Goal: Transaction & Acquisition: Purchase product/service

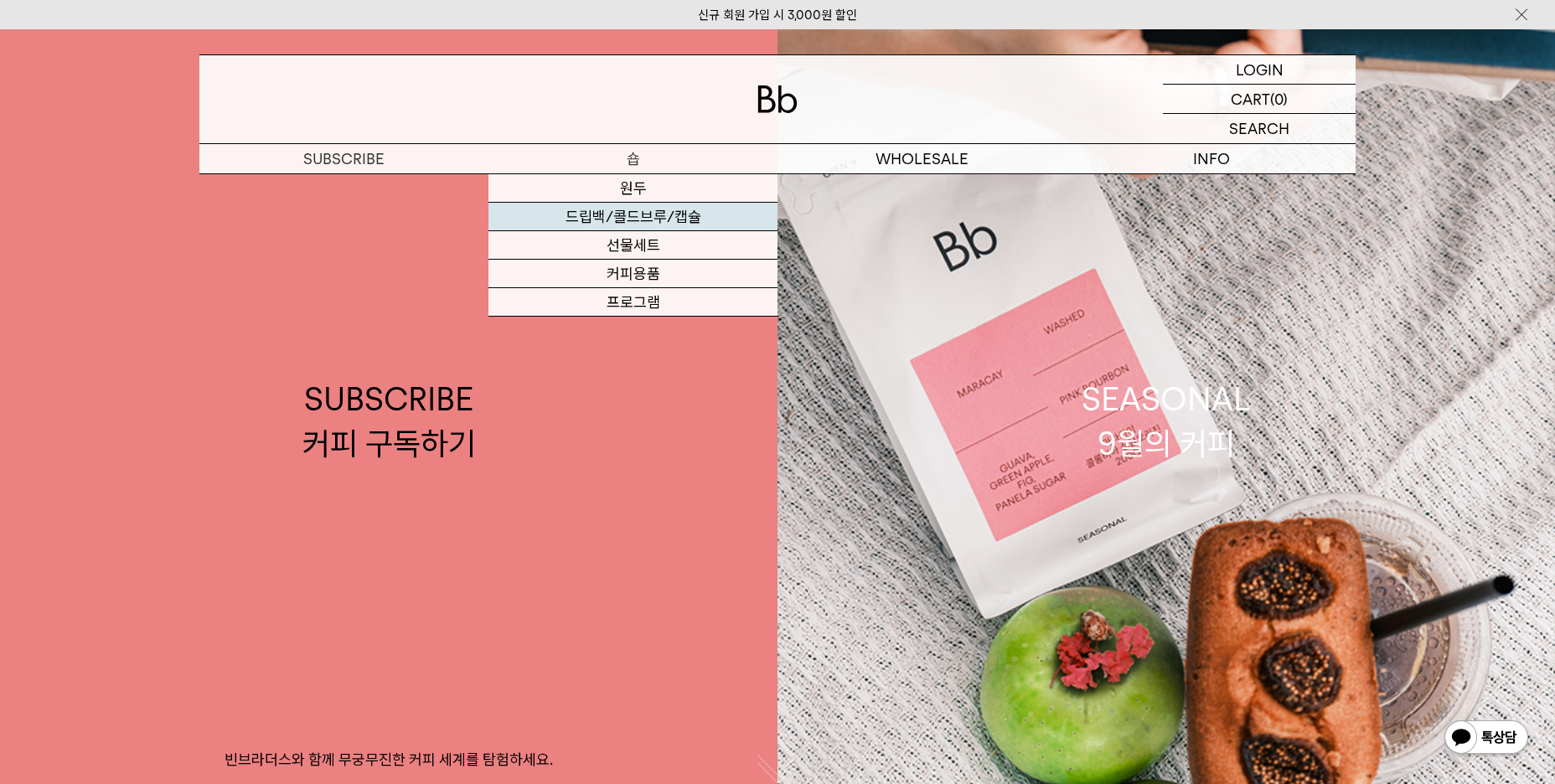
click at [638, 217] on link "드립백/콜드브루/캡슐" at bounding box center [634, 217] width 289 height 29
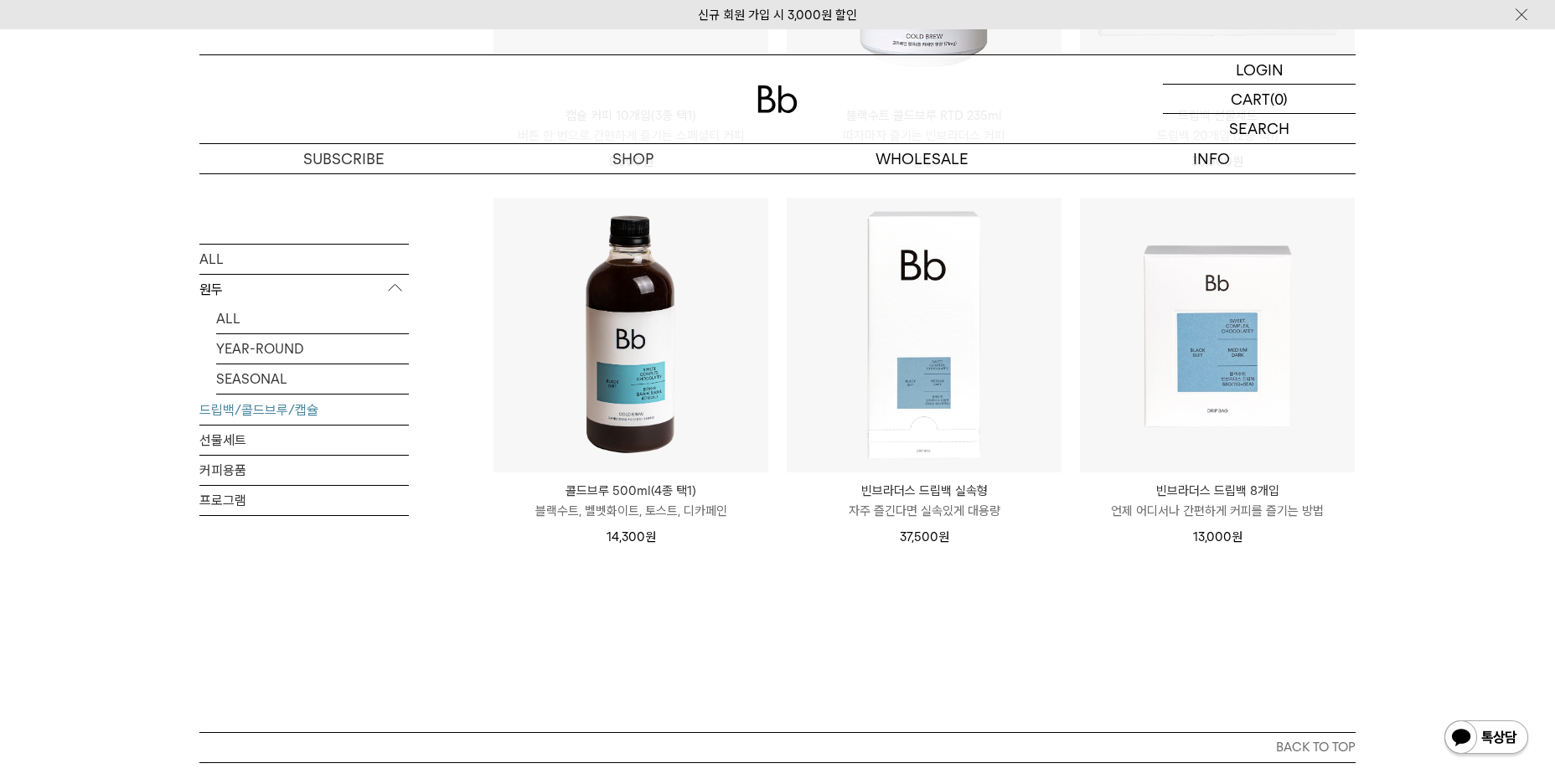
scroll to position [922, 0]
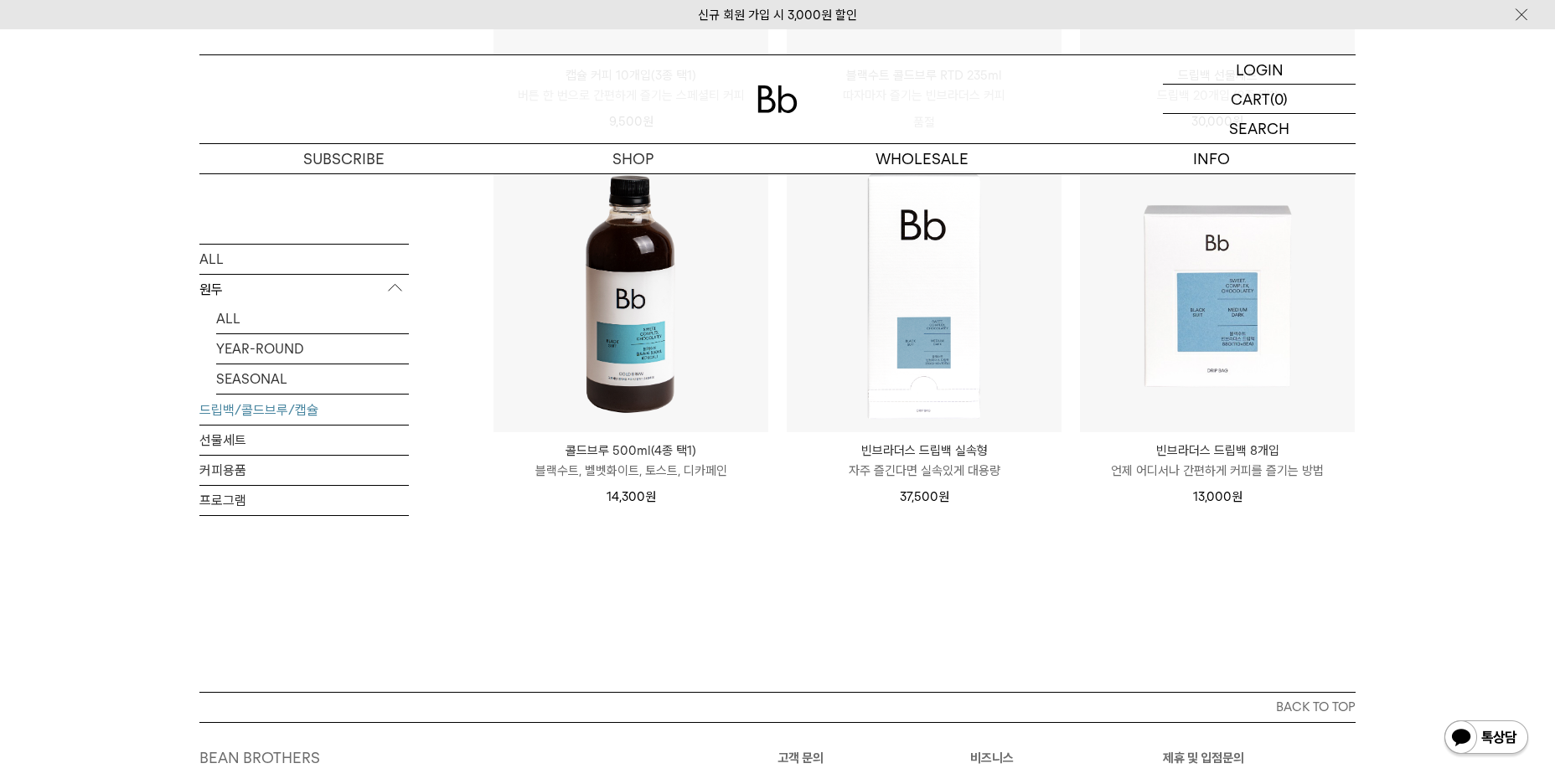
click at [665, 410] on img at bounding box center [631, 294] width 275 height 275
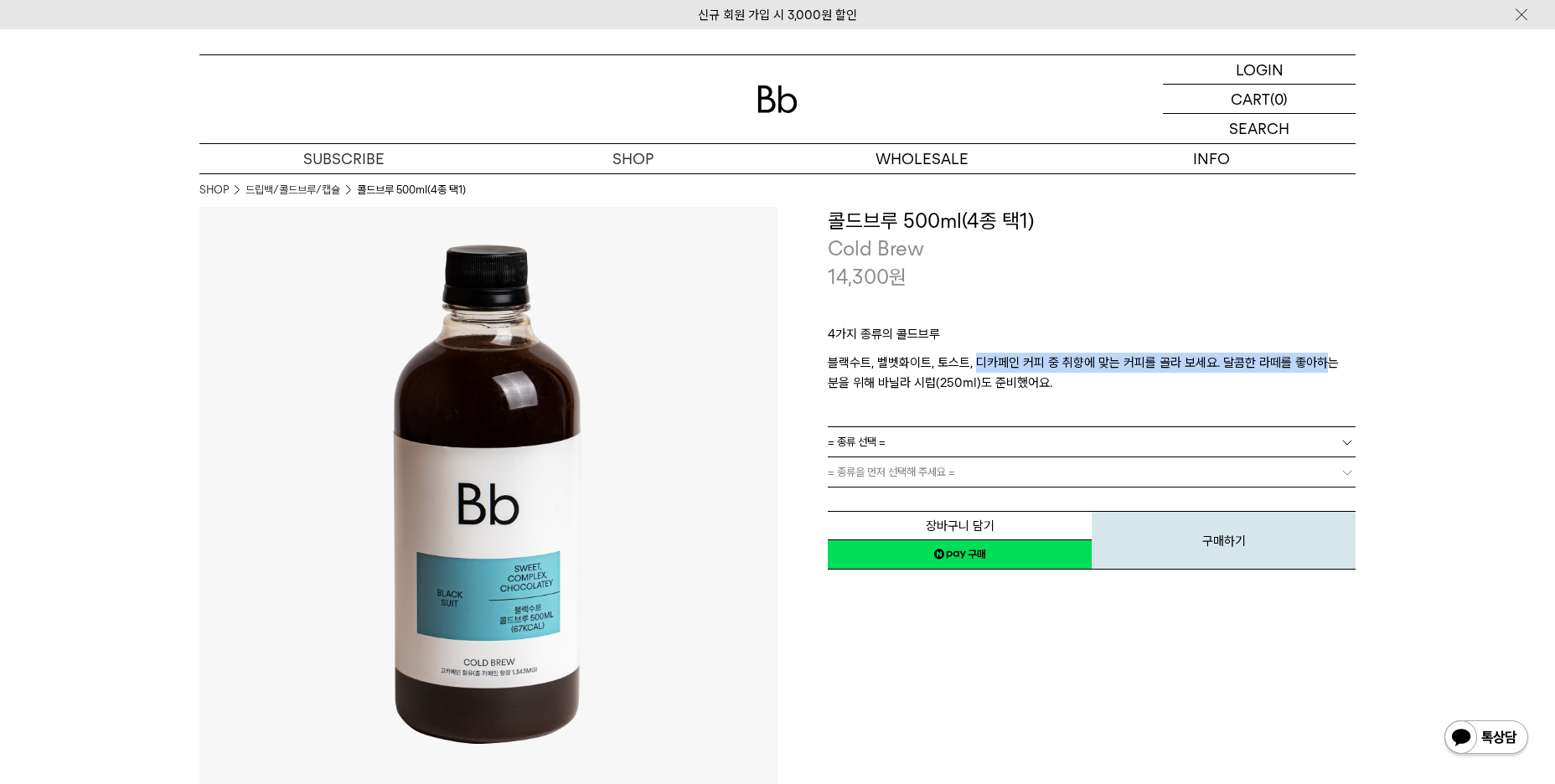
drag, startPoint x: 979, startPoint y: 372, endPoint x: 1319, endPoint y: 360, distance: 340.2
click at [1319, 360] on p "블랙수트, 벨벳화이트, 토스트, 디카페인 커피 중 취향에 맞는 커피를 골라 보세요. 달콤한 라떼를 좋아하는 분을 위해 바닐라 시럽(250ml)…" at bounding box center [1091, 373] width 528 height 40
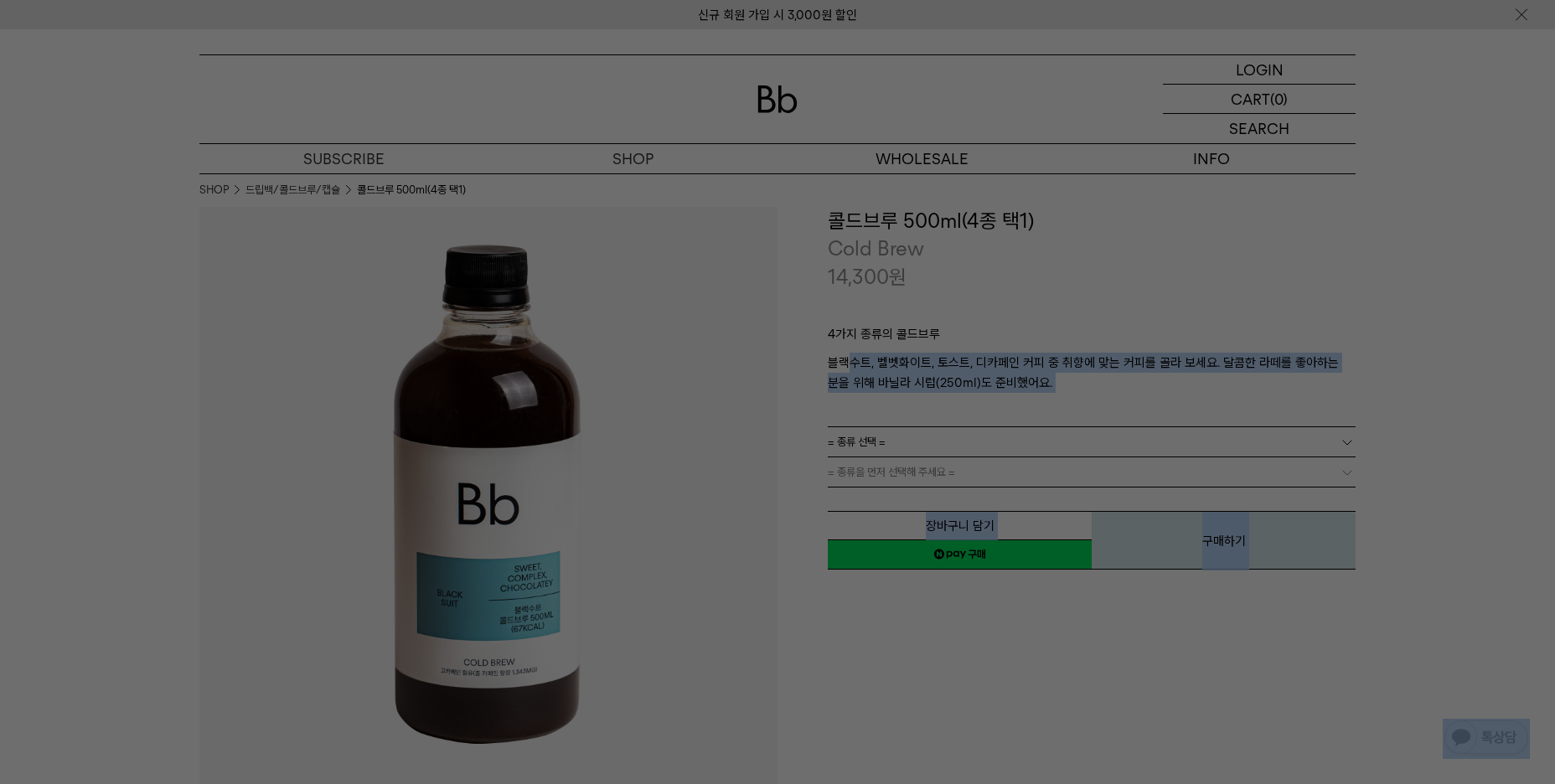
click at [947, 393] on div at bounding box center [778, 392] width 1555 height 784
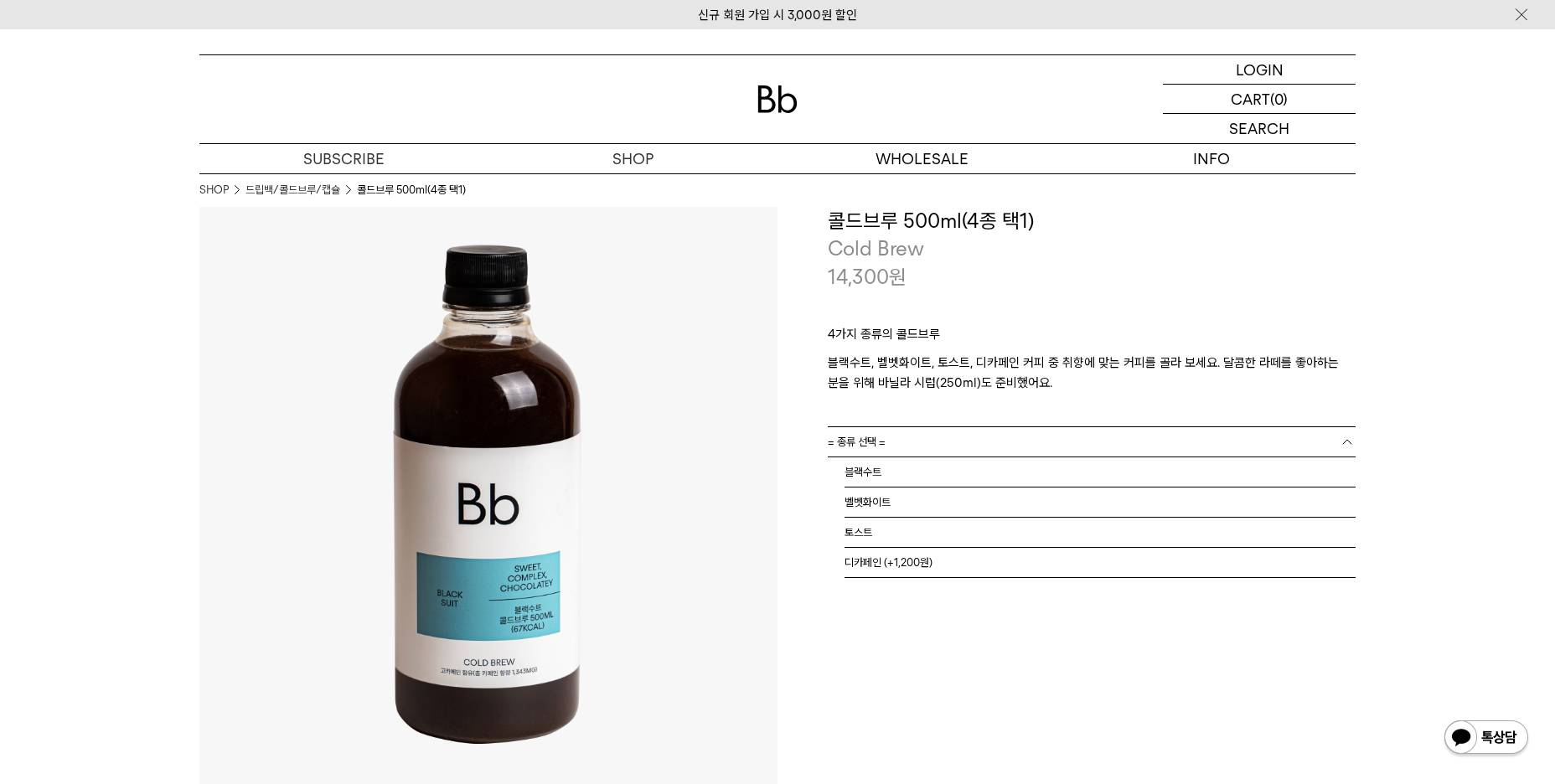
click at [963, 447] on link "= 종류 선택 =" at bounding box center [1091, 442] width 528 height 29
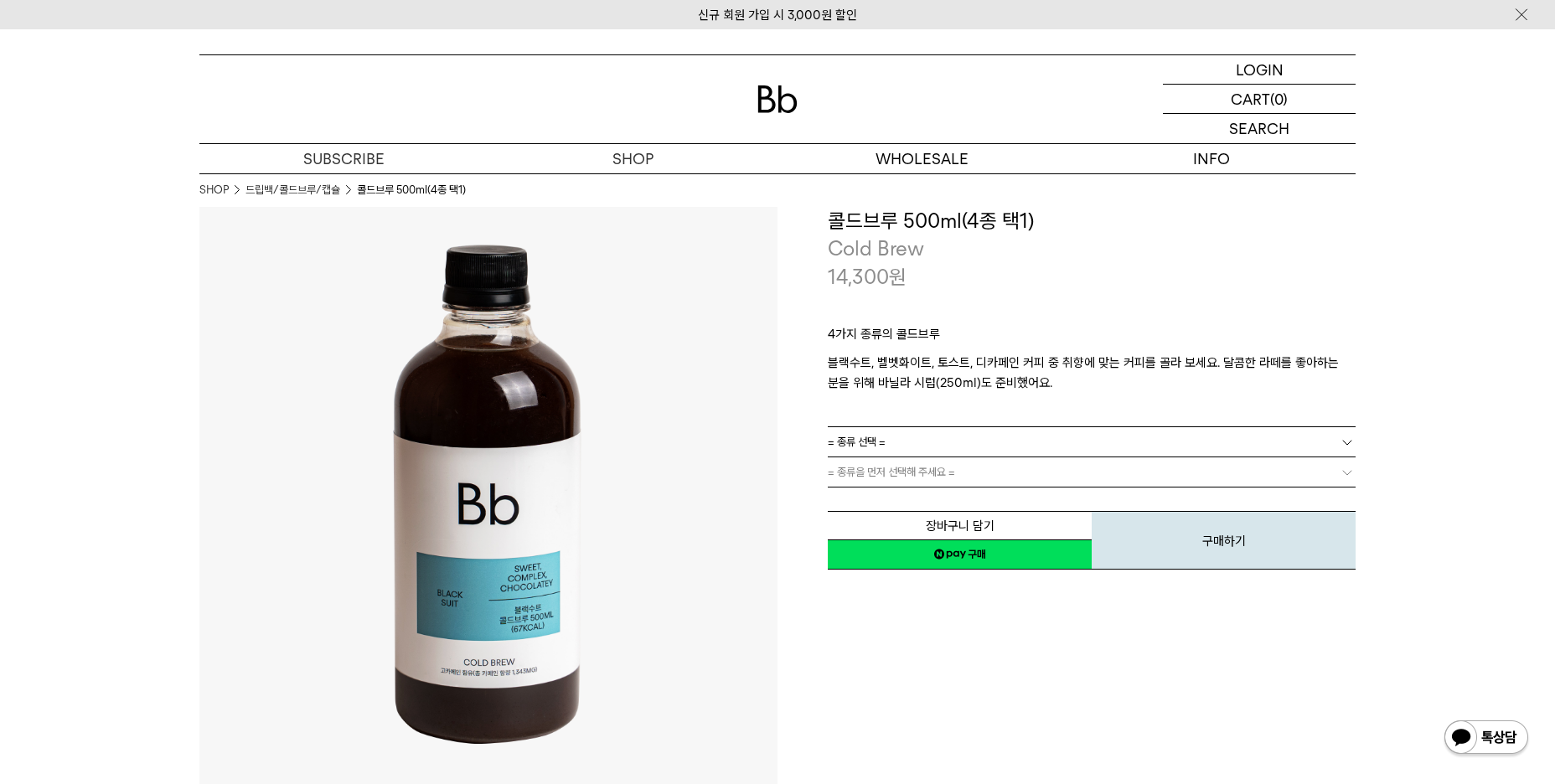
click at [963, 447] on link "= 종류 선택 =" at bounding box center [1091, 442] width 528 height 29
click at [937, 469] on span "= 종류을 먼저 선택해 주세요 =" at bounding box center [891, 472] width 127 height 29
click at [937, 445] on link "= 종류 선택 =" at bounding box center [1091, 442] width 528 height 29
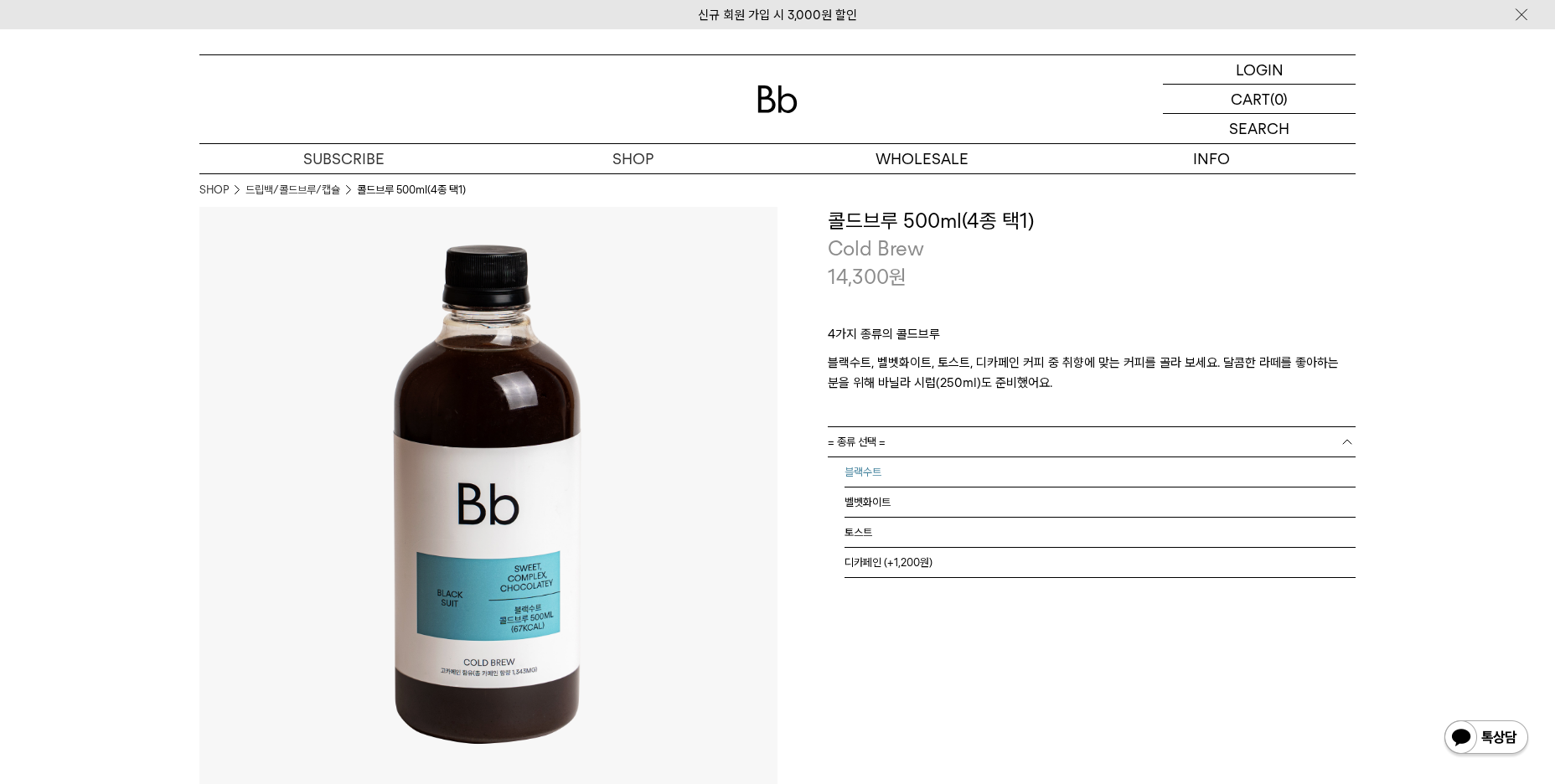
click at [910, 485] on li "블랙수트" at bounding box center [1101, 473] width 512 height 30
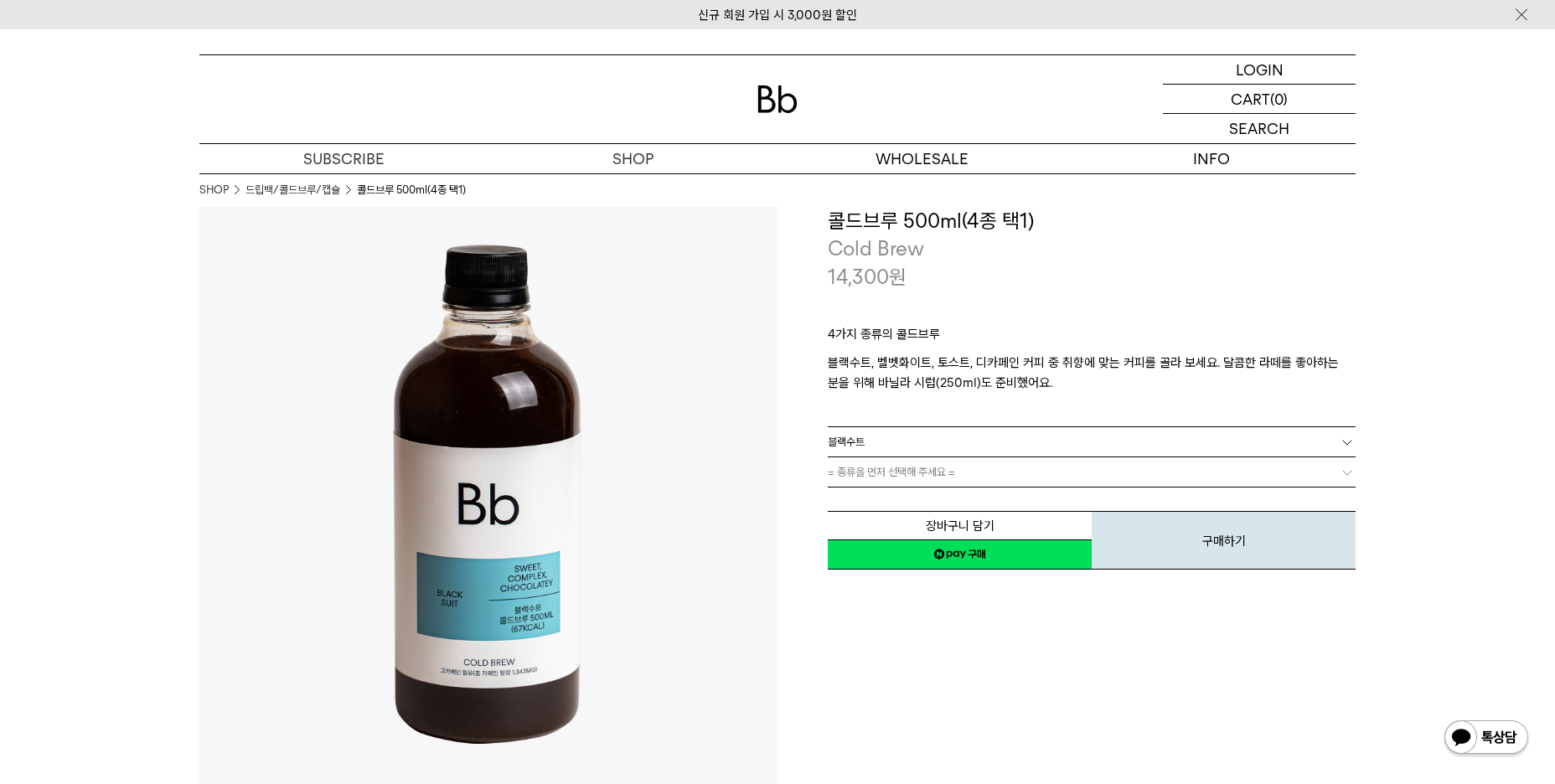
click at [917, 474] on span "= 종류을 먼저 선택해 주세요 =" at bounding box center [891, 472] width 127 height 29
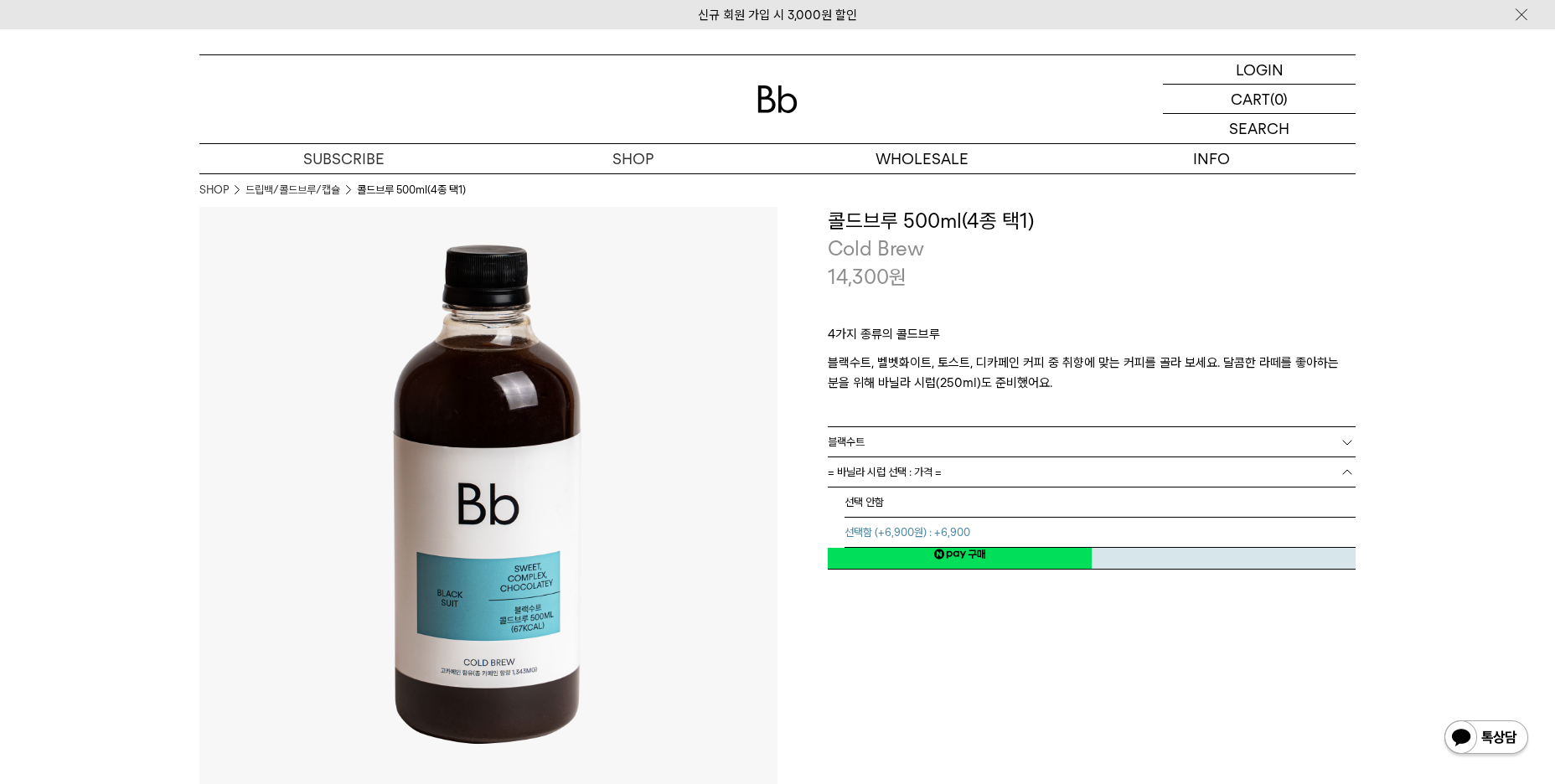
click at [903, 536] on li "선택함 (+6,900원) : +6,900" at bounding box center [1101, 532] width 512 height 30
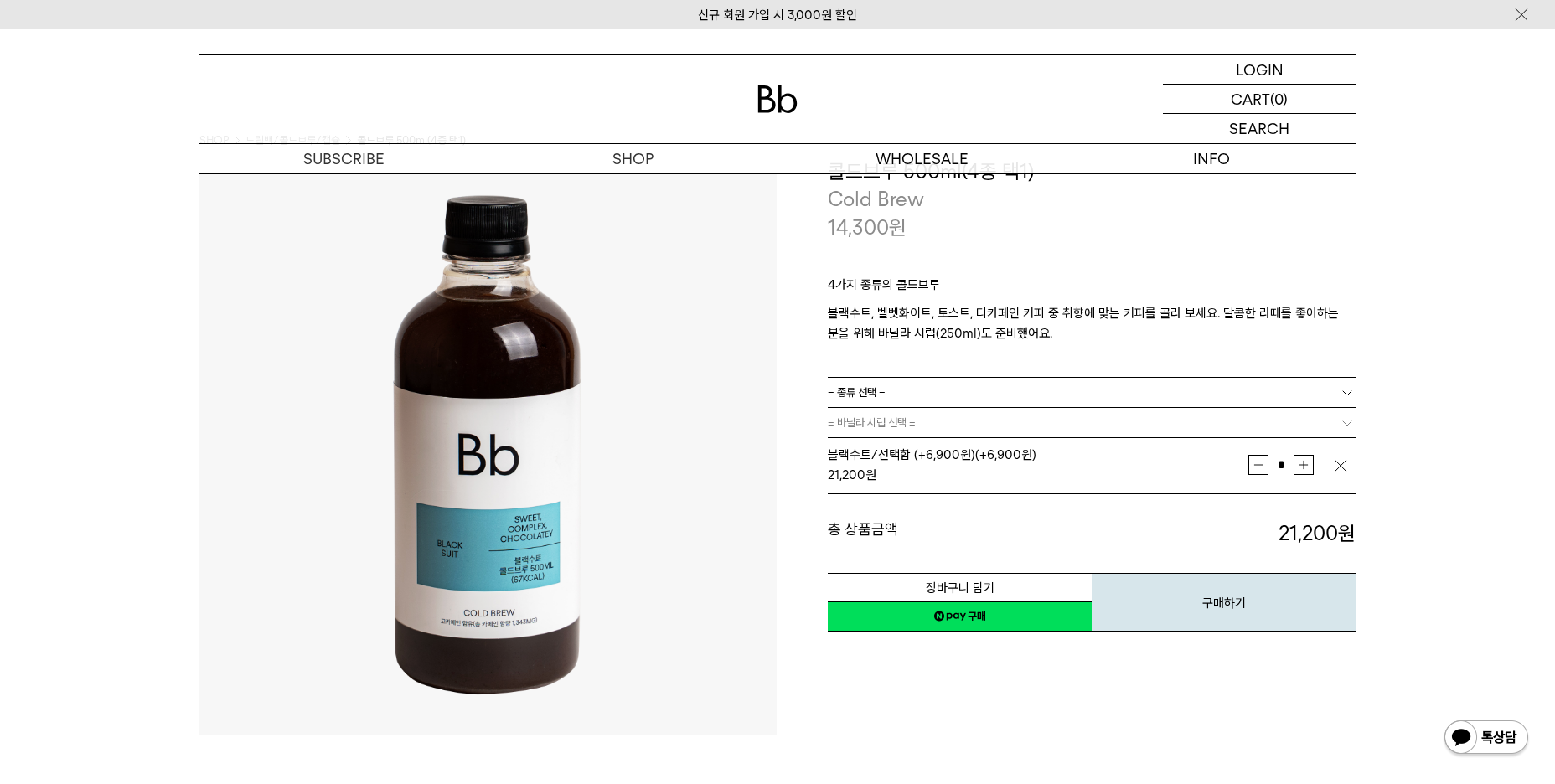
scroll to position [84, 0]
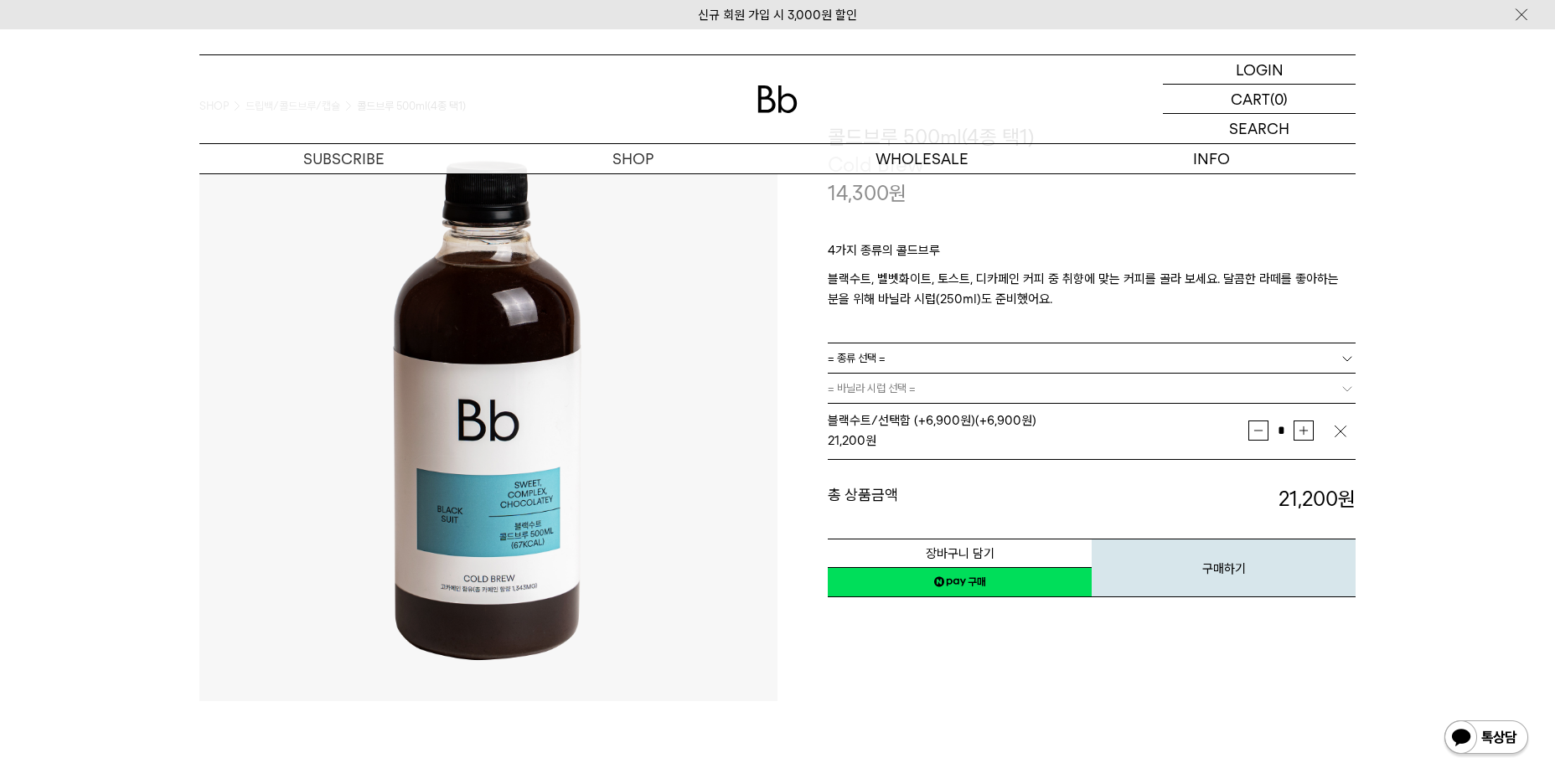
click at [1343, 432] on img "button" at bounding box center [1341, 432] width 17 height 17
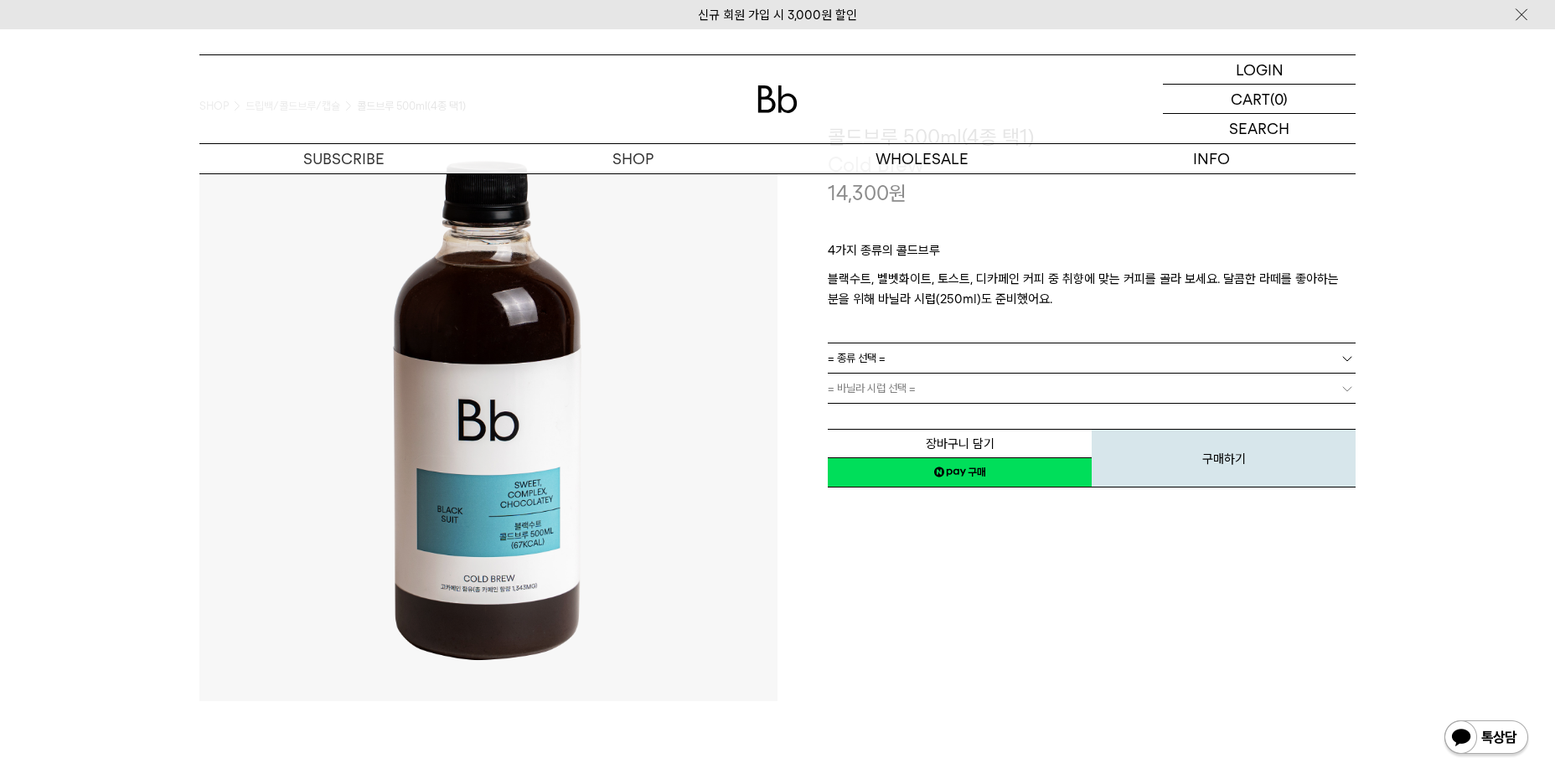
click at [913, 355] on link "= 종류 선택 =" at bounding box center [1091, 358] width 528 height 29
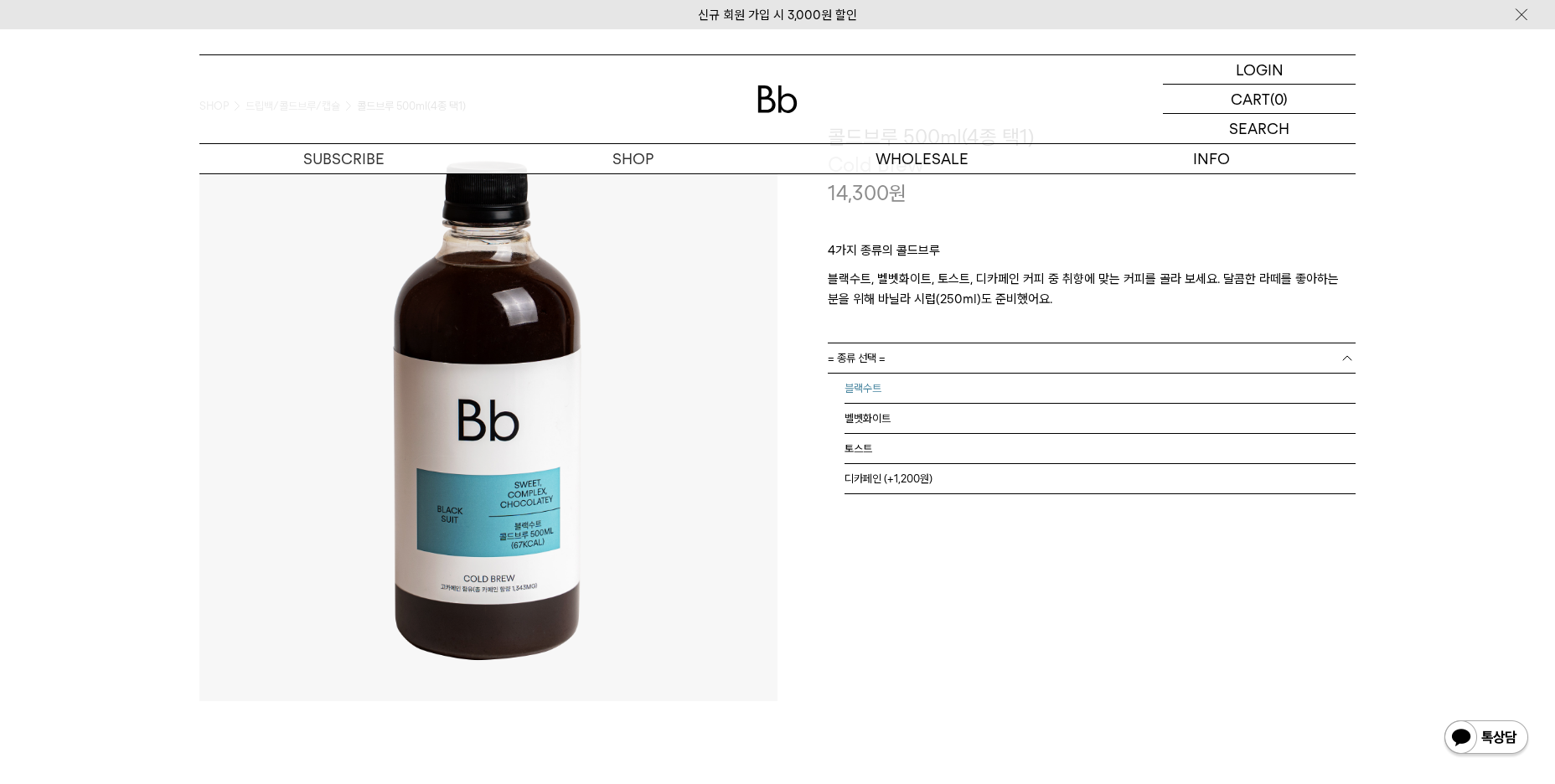
click at [898, 383] on li "블랙수트" at bounding box center [1101, 389] width 512 height 30
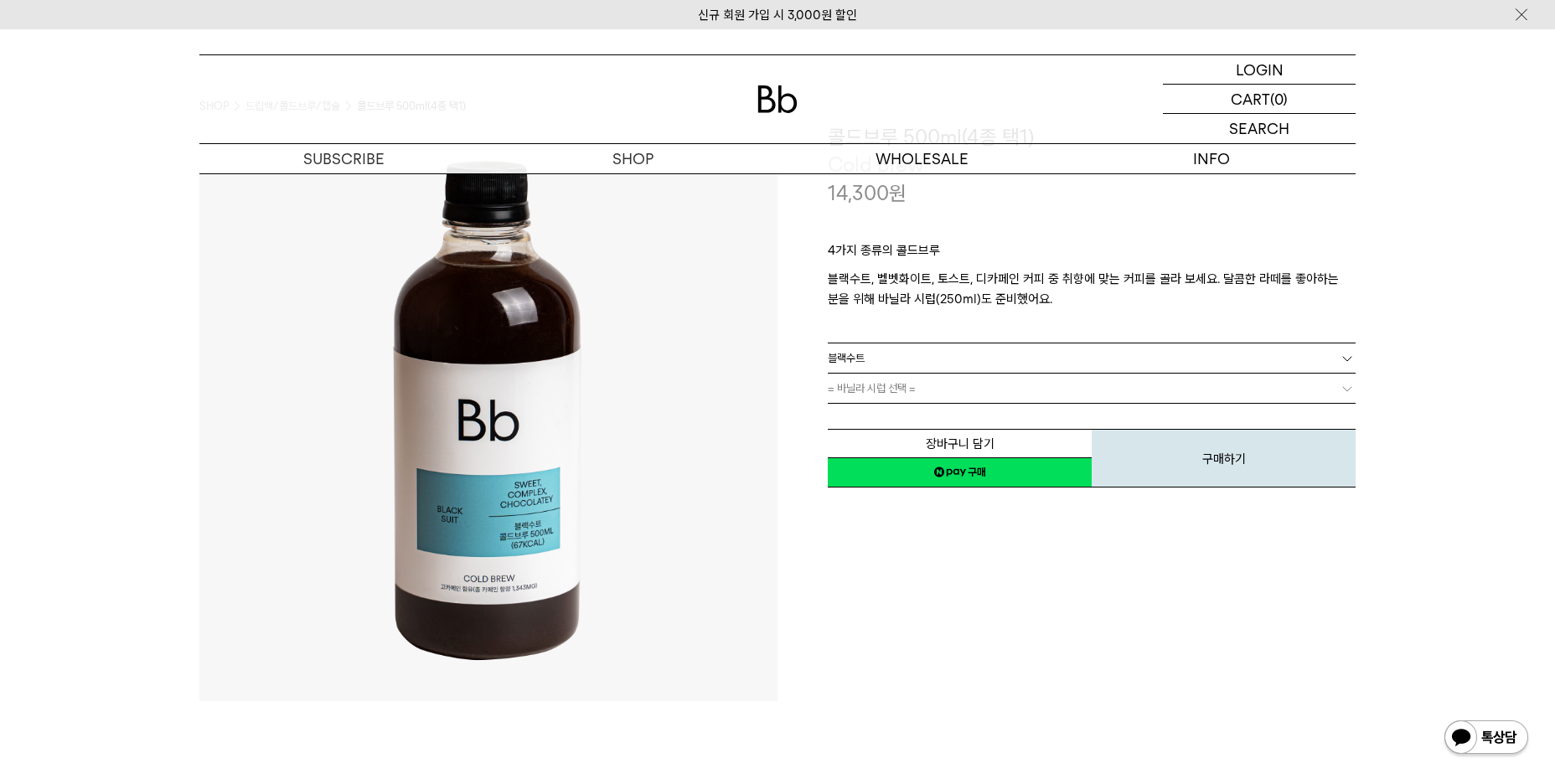
click at [894, 393] on span "= 바닐라 시럽 선택 =" at bounding box center [872, 388] width 88 height 29
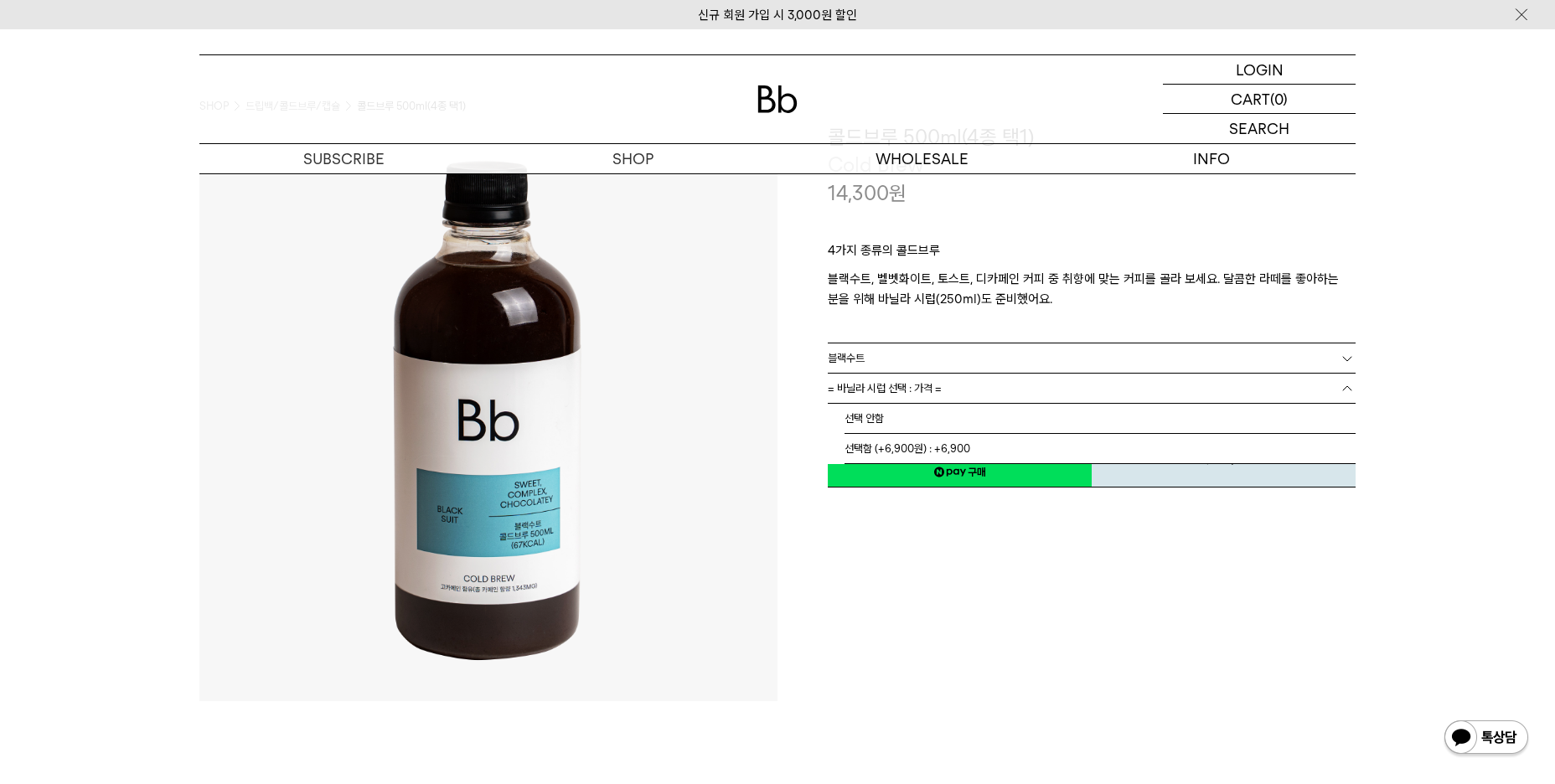
click at [882, 389] on span "= 바닐라 시럽 선택 : 가격 =" at bounding box center [884, 388] width 114 height 29
click at [868, 414] on li "선택 안함" at bounding box center [1101, 419] width 512 height 30
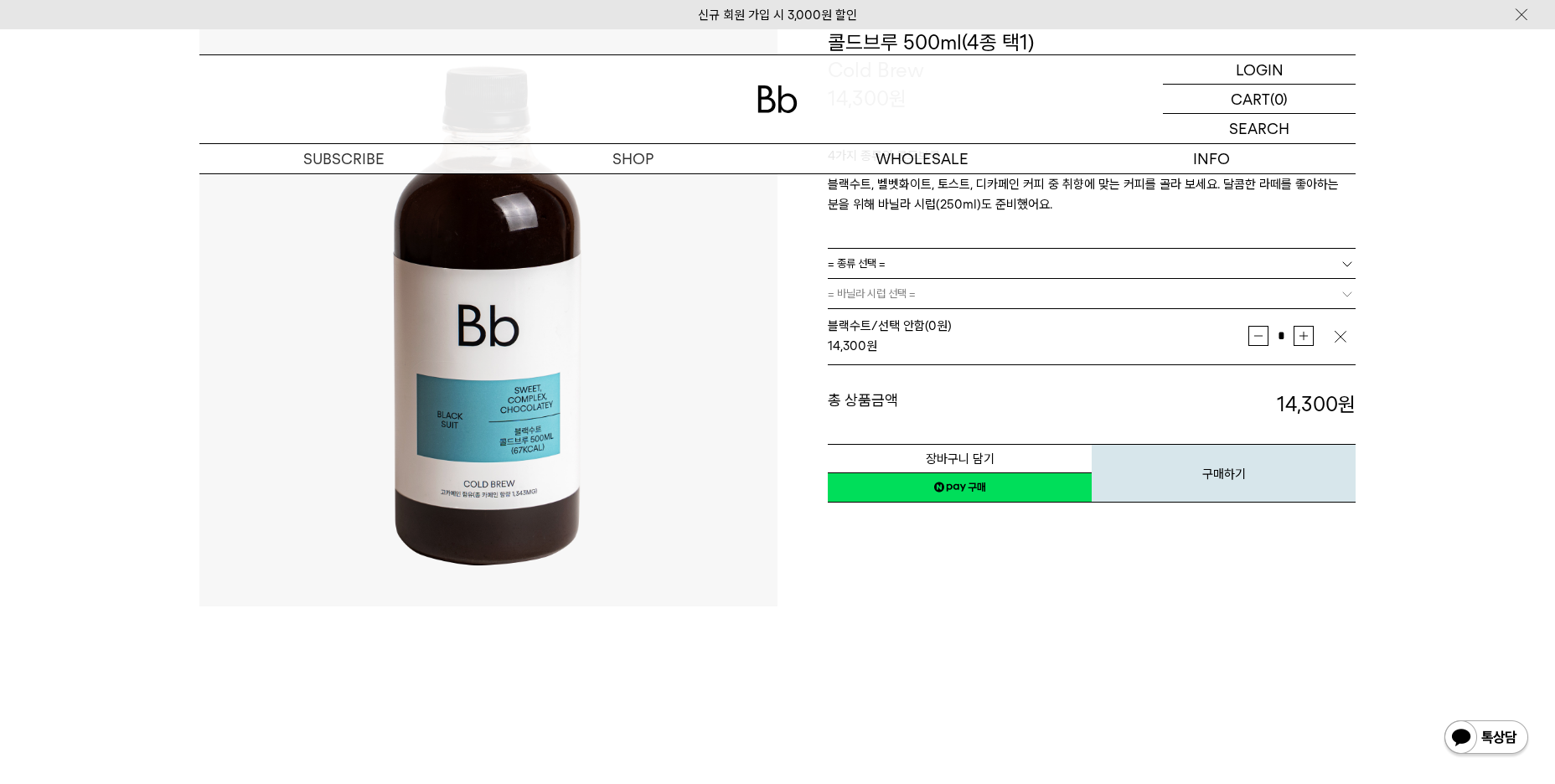
scroll to position [670, 0]
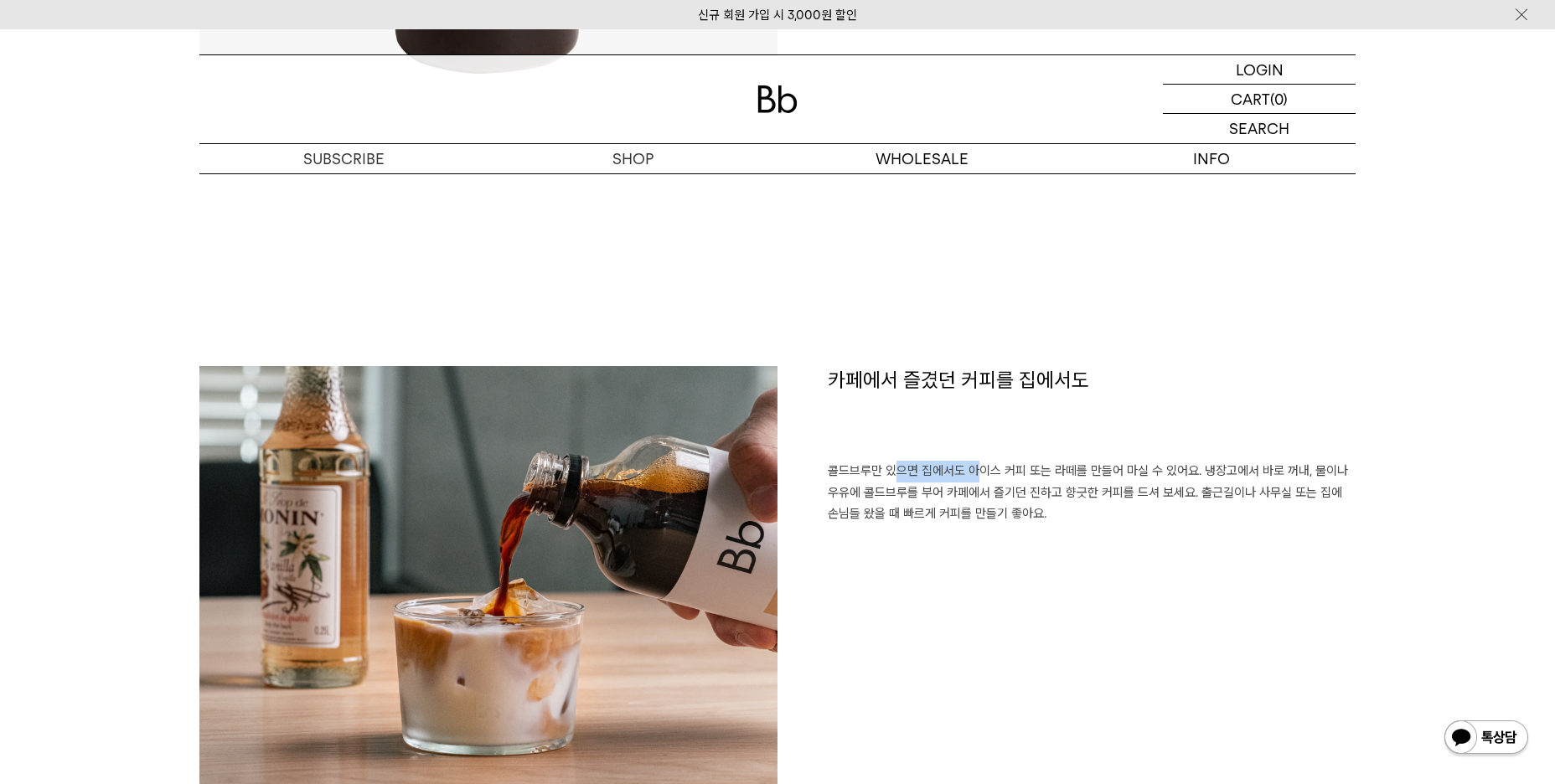
drag, startPoint x: 901, startPoint y: 467, endPoint x: 980, endPoint y: 482, distance: 80.4
click at [980, 482] on p "콜드브루만 있으면 집에서도 아이스 커피 또는 라떼를 만들어 마실 수 있어요. 냉장고에서 바로 꺼내, 물이나 우유에 콜드브루를 부어 카페에서 즐…" at bounding box center [1091, 493] width 528 height 65
click at [1038, 489] on p "콜드브루만 있으면 집에서도 아이스 커피 또는 라떼를 만들어 마실 수 있어요. 냉장고에서 바로 꺼내, 물이나 우유에 콜드브루를 부어 카페에서 즐…" at bounding box center [1091, 493] width 528 height 65
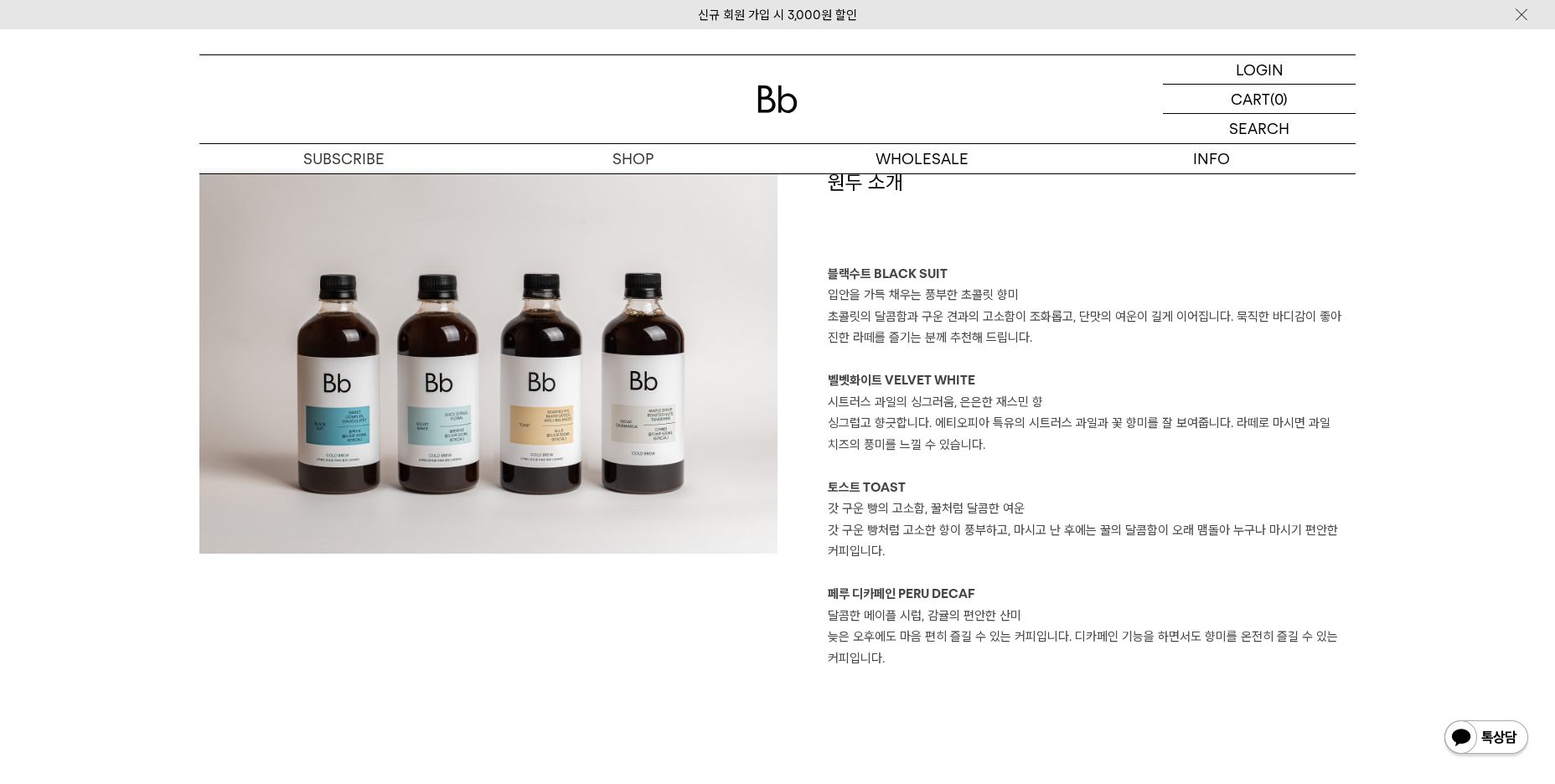
scroll to position [1508, 0]
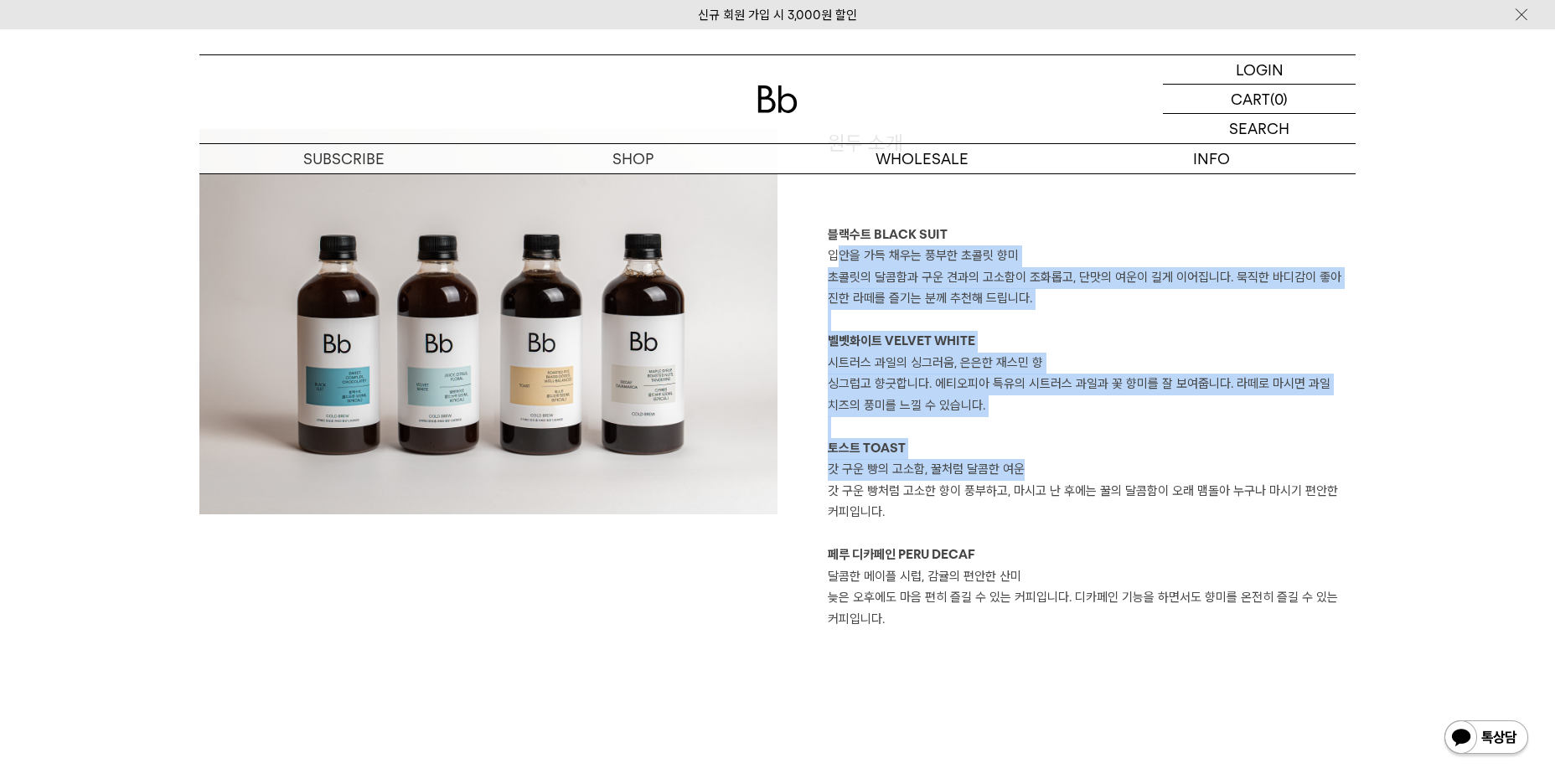
drag, startPoint x: 836, startPoint y: 256, endPoint x: 1213, endPoint y: 474, distance: 435.5
click at [1213, 474] on div "원두 소개 블랙수트 BLACK SUIT 입안을 가득 채우는 풍부한 초콜릿 향미 초콜릿의 달콤함과 구운 견과의 고소함이 조화롭고, 단맛의 여운이…" at bounding box center [1066, 379] width 578 height 501
click at [1259, 347] on p "벨벳화이트 VELVET WHITE" at bounding box center [1091, 342] width 528 height 22
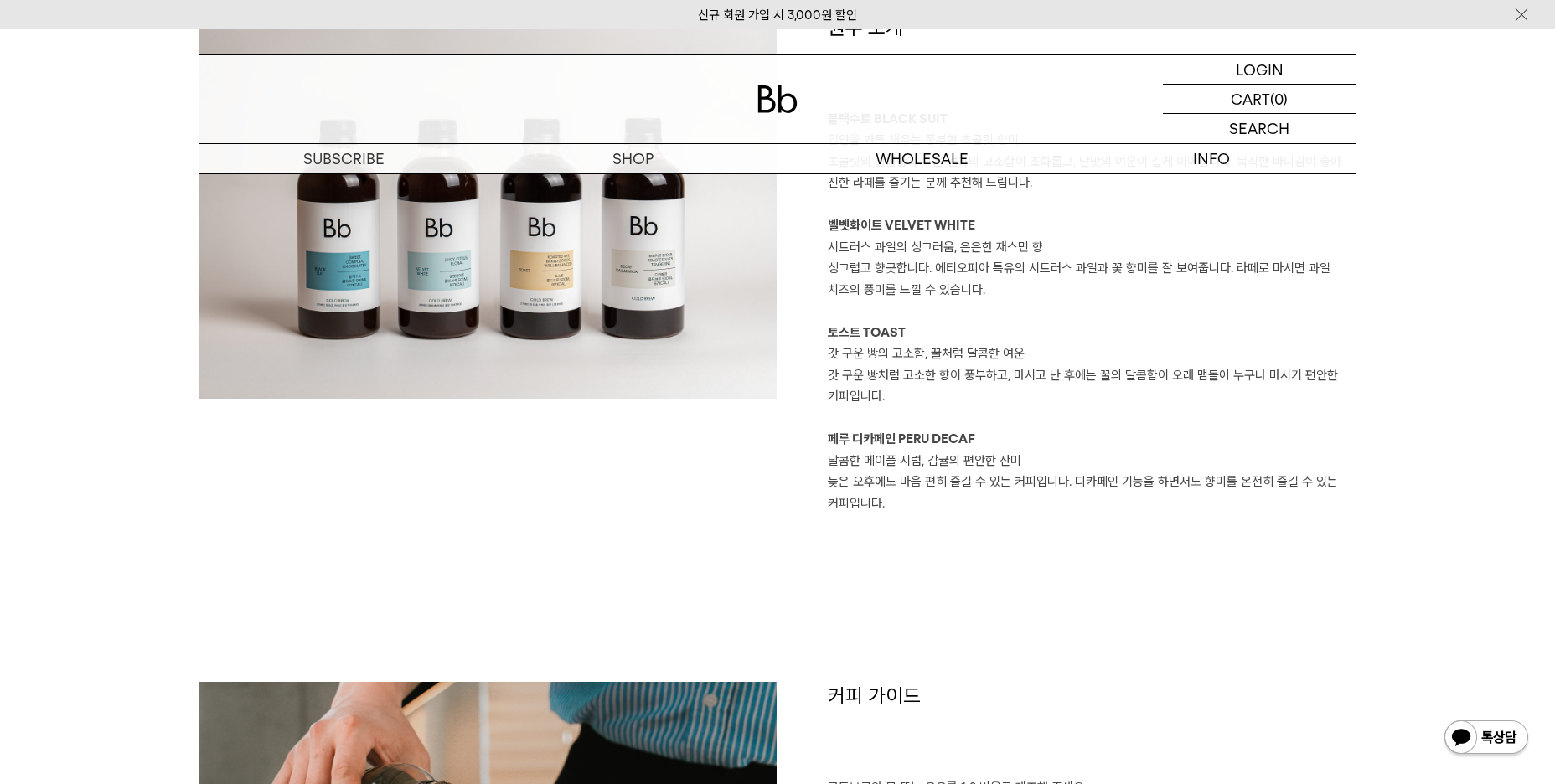
scroll to position [2178, 0]
